Goal: Find contact information: Find contact information

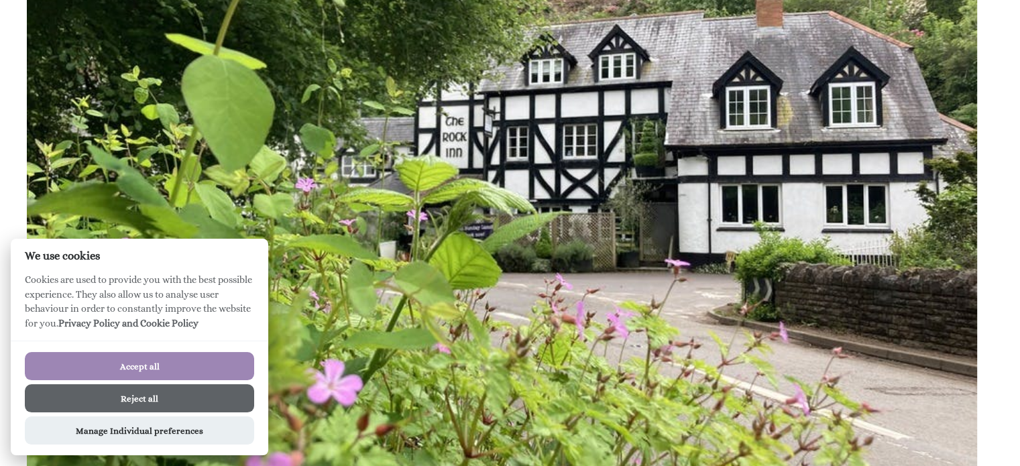
scroll to position [676, 0]
click at [199, 365] on button "Accept all" at bounding box center [139, 366] width 229 height 28
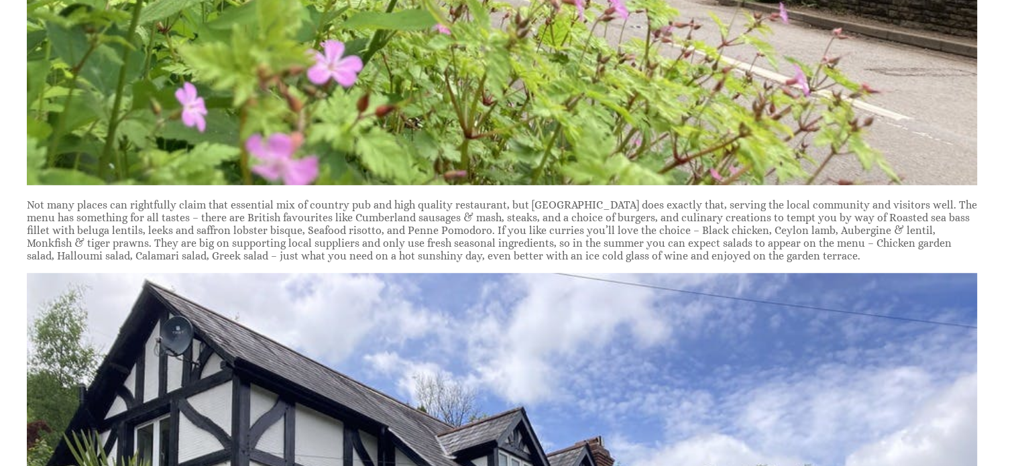
scroll to position [1067, 0]
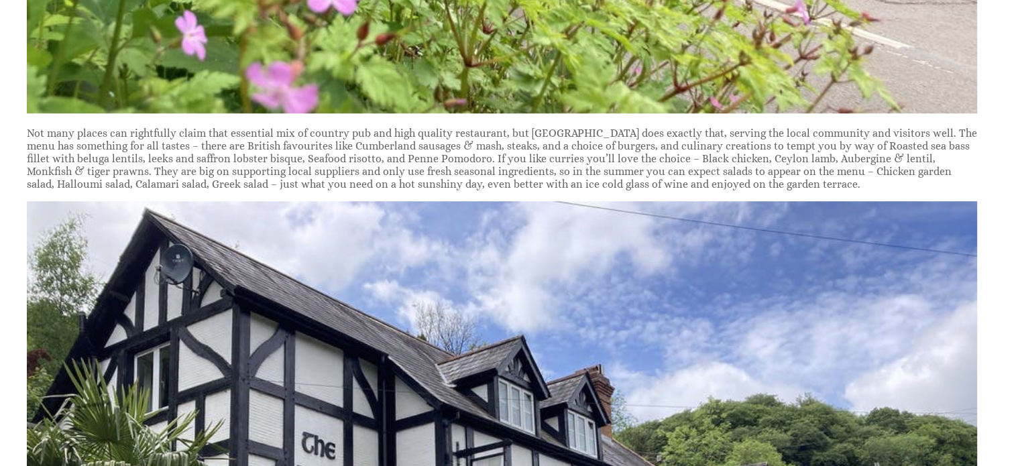
drag, startPoint x: 0, startPoint y: 0, endPoint x: 6, endPoint y: 252, distance: 252.3
click at [6, 252] on div "The Rock Inn, Waterrow Dating back more than 450 years, The Rock Inn is tucked …" at bounding box center [510, 180] width 1020 height 1691
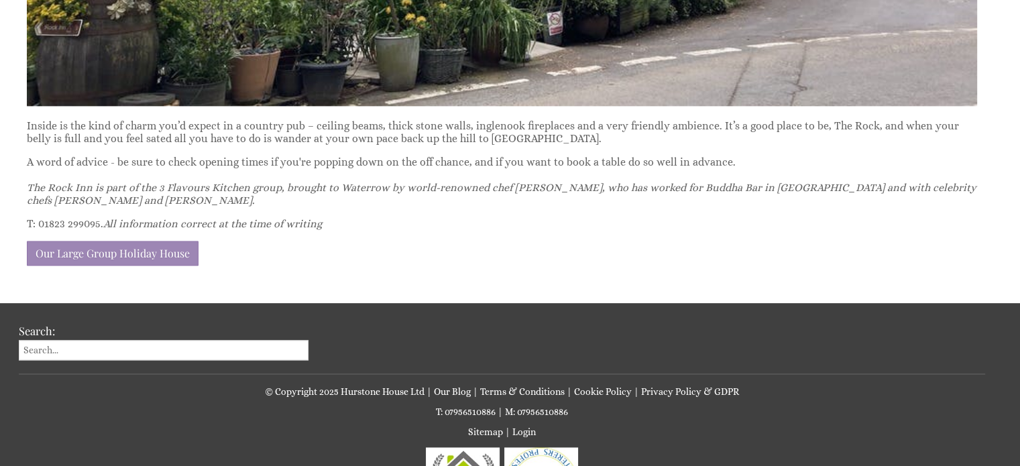
scroll to position [1816, 0]
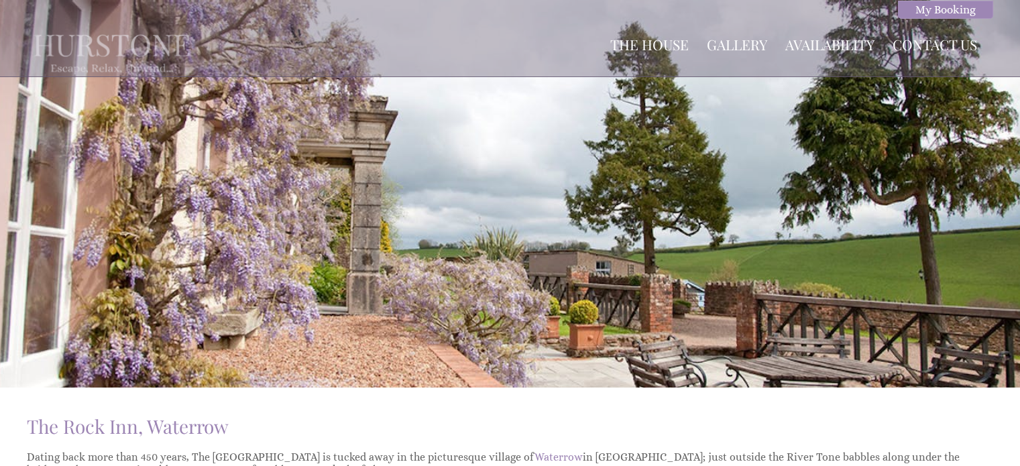
click at [134, 50] on img at bounding box center [112, 50] width 186 height 74
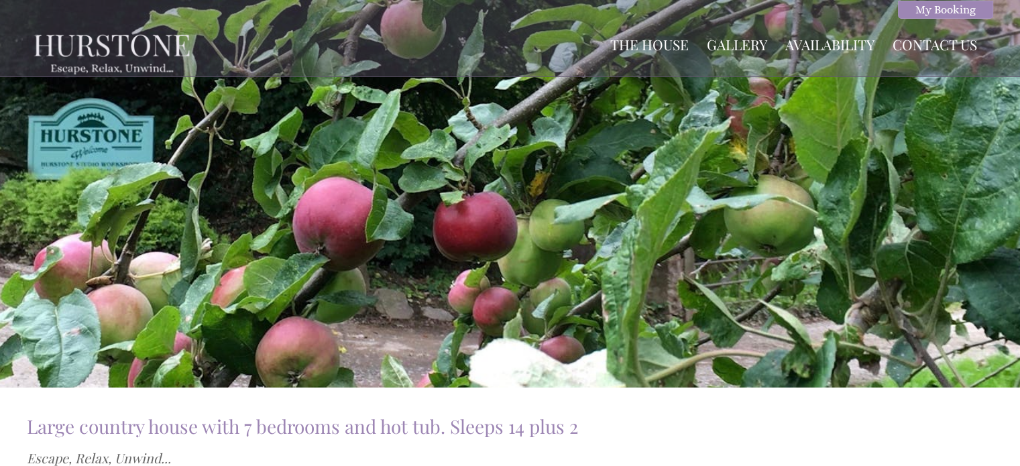
click at [134, 50] on img at bounding box center [112, 50] width 186 height 74
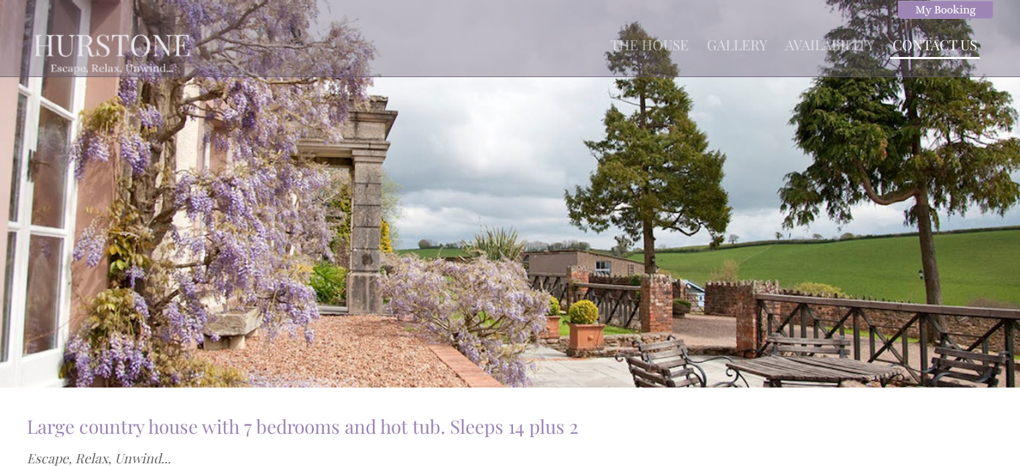
click at [954, 38] on link "Contact Us" at bounding box center [935, 44] width 85 height 19
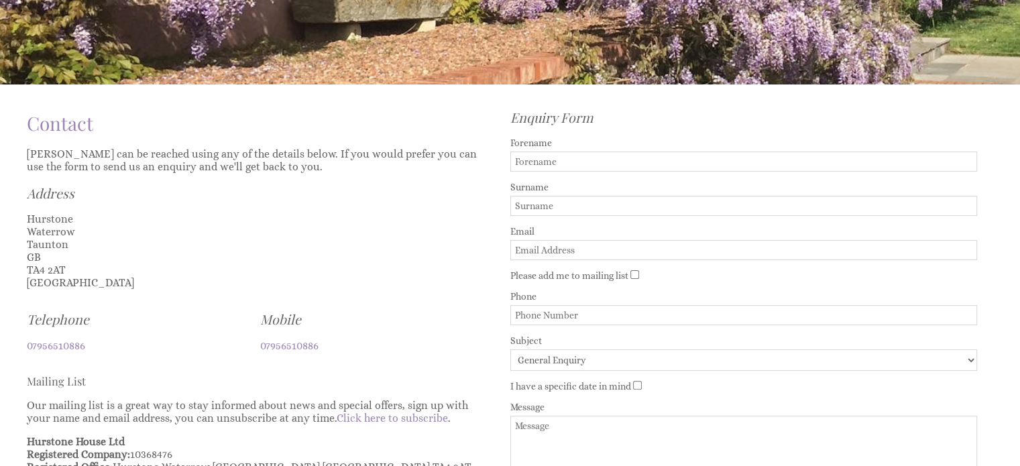
scroll to position [376, 0]
